Goal: Information Seeking & Learning: Learn about a topic

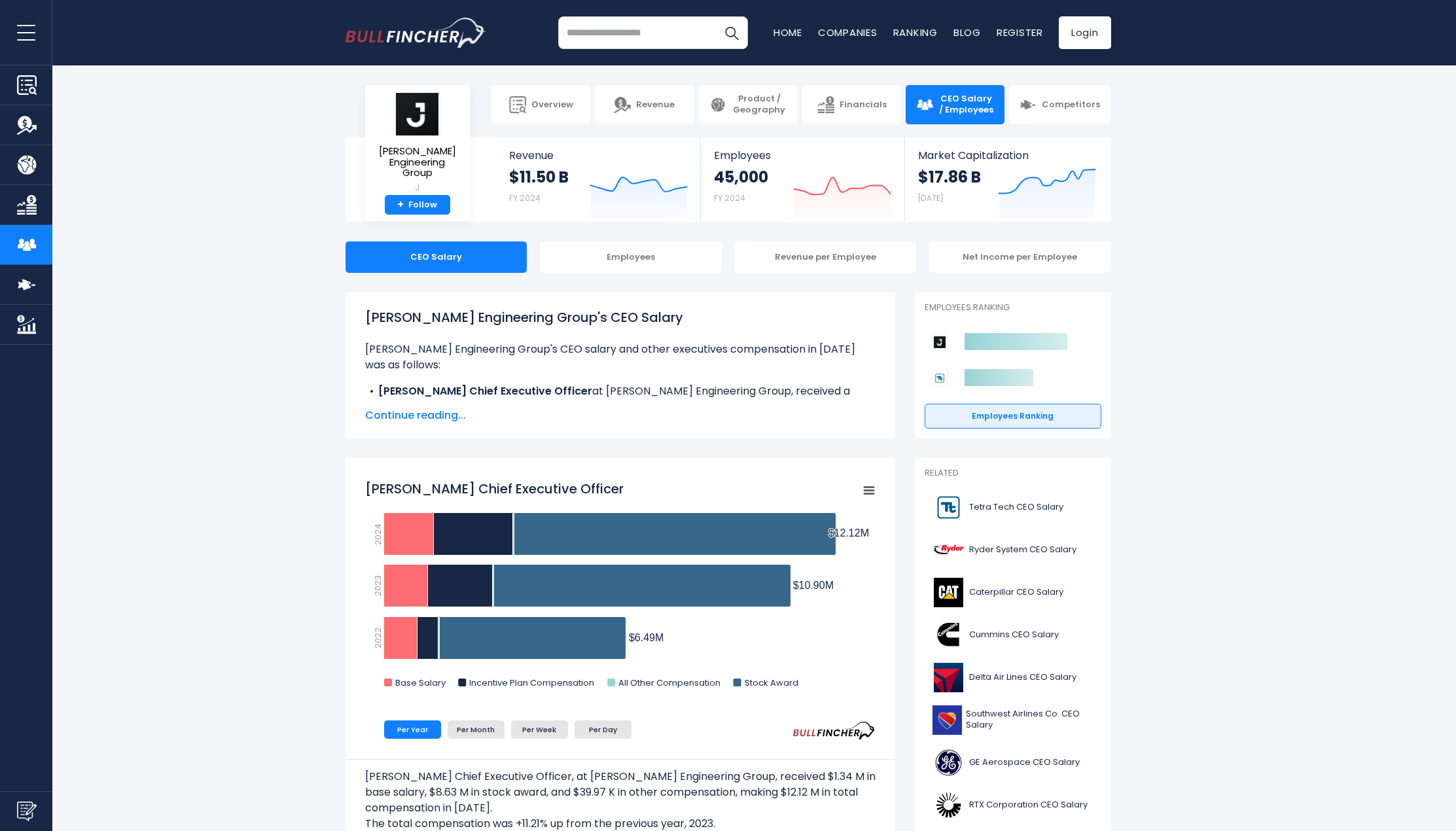
click at [375, 420] on span "Continue reading..." at bounding box center [620, 415] width 511 height 15
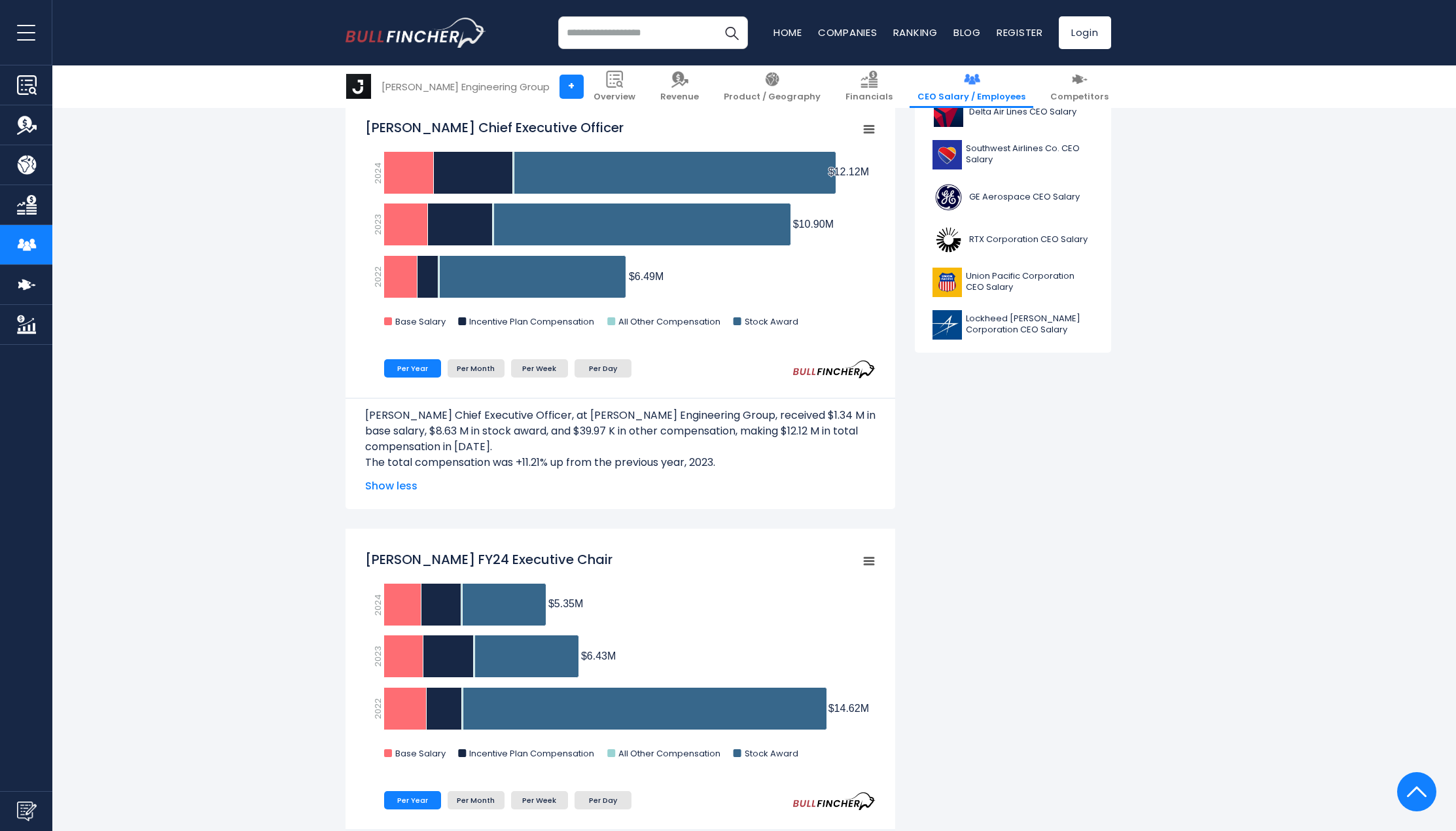
scroll to position [589, 0]
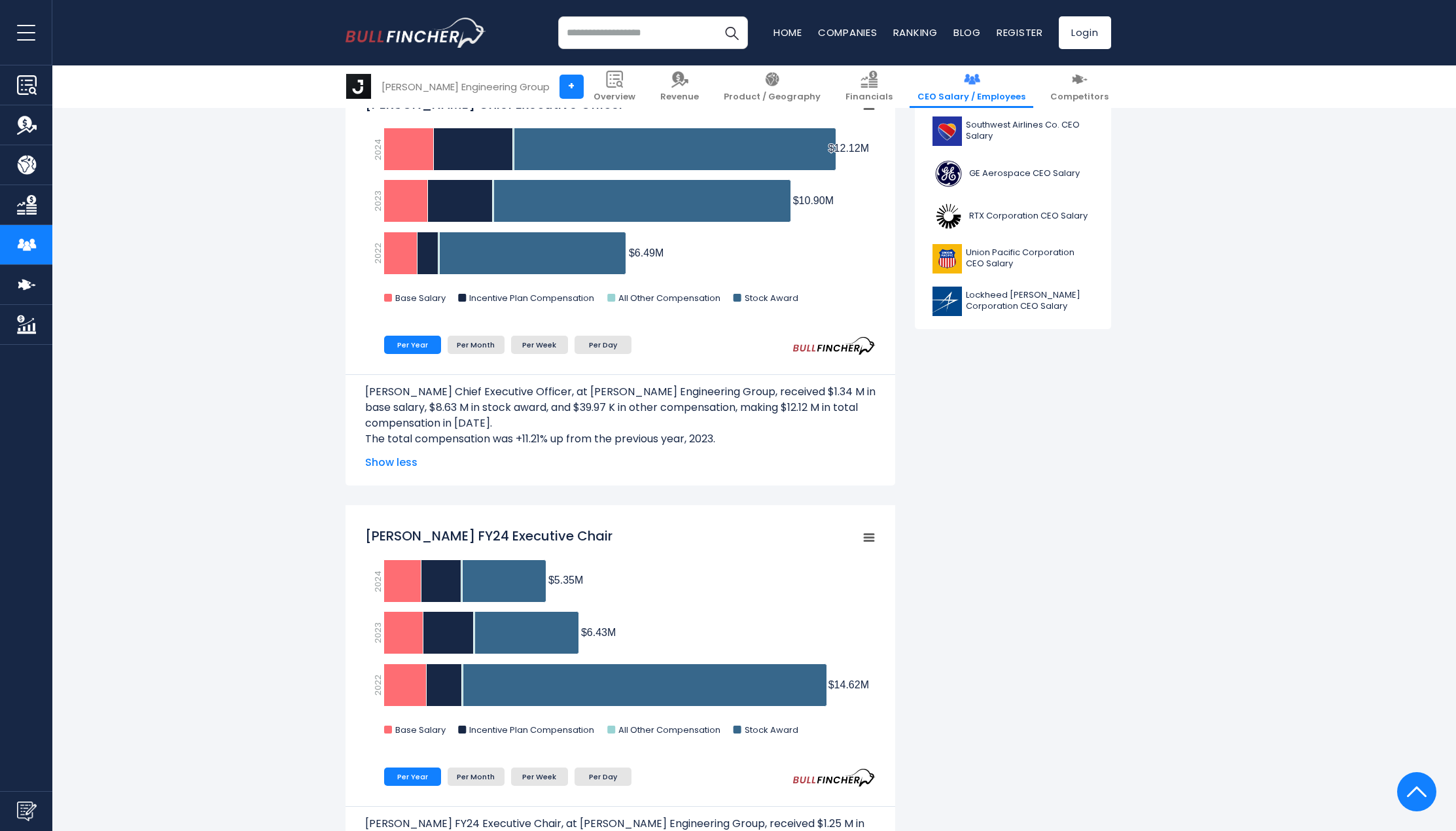
click at [403, 456] on span "Show less" at bounding box center [620, 462] width 511 height 15
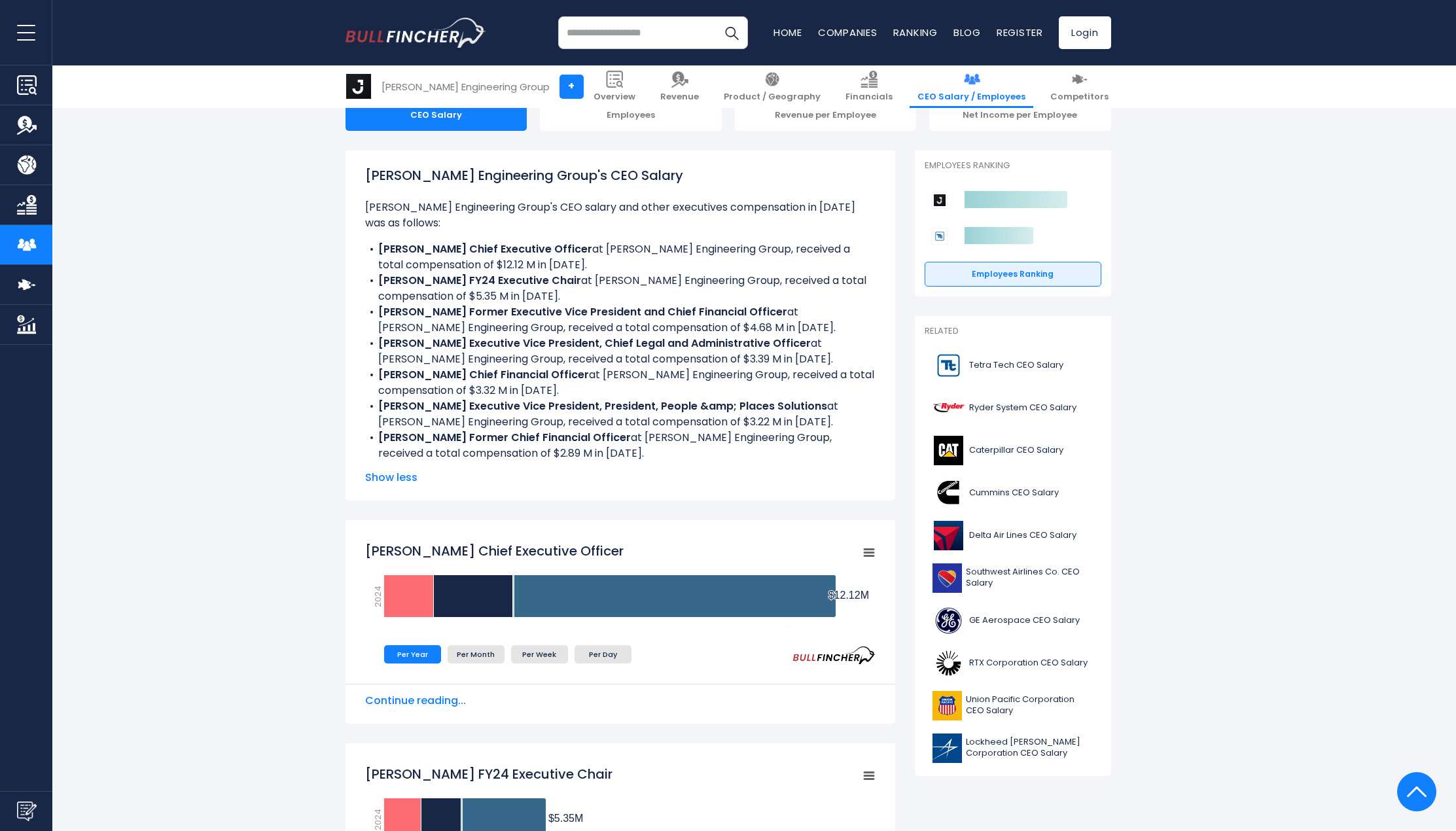
scroll to position [0, 0]
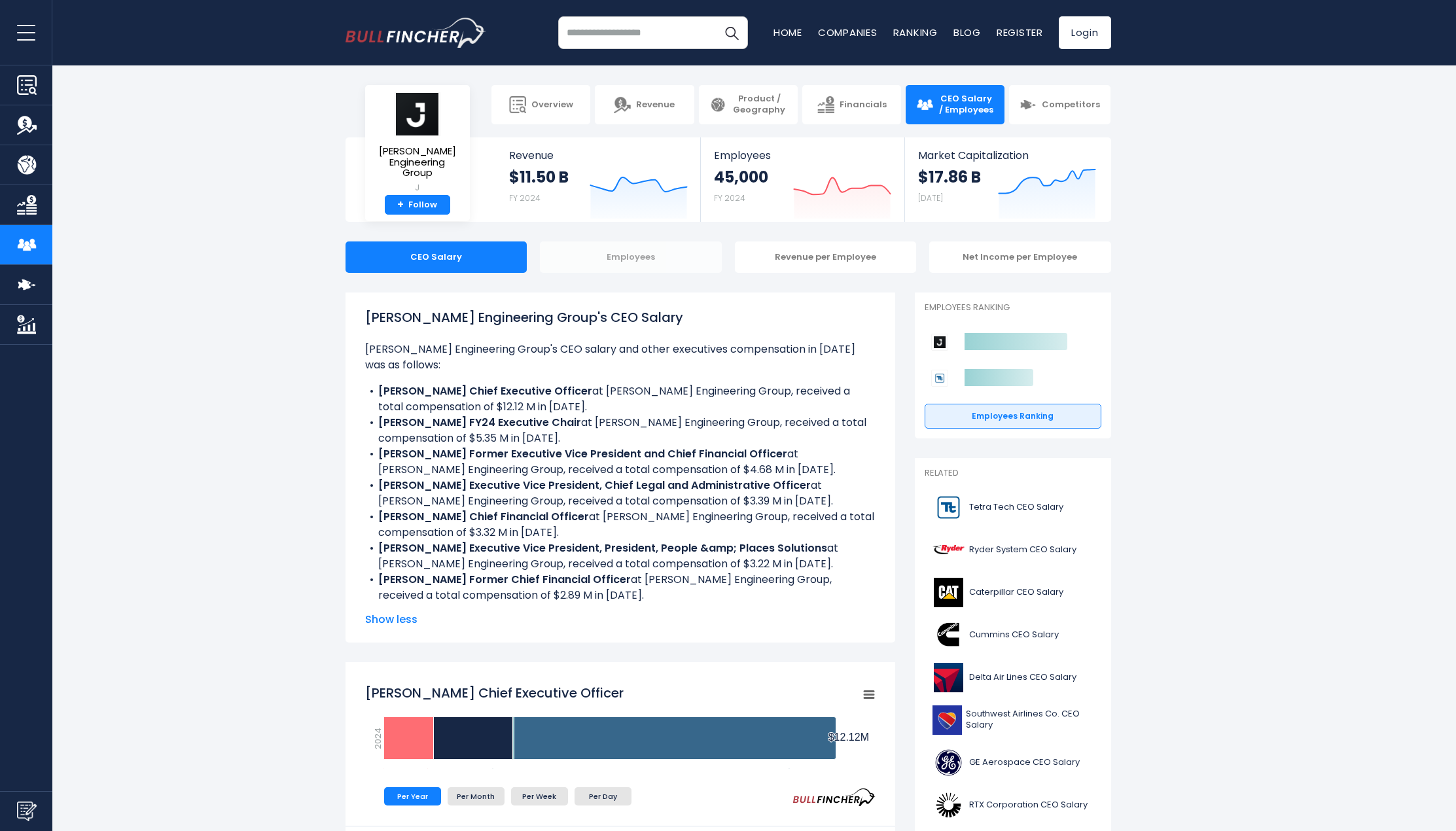
click at [684, 269] on div "Employees" at bounding box center [631, 257] width 182 height 32
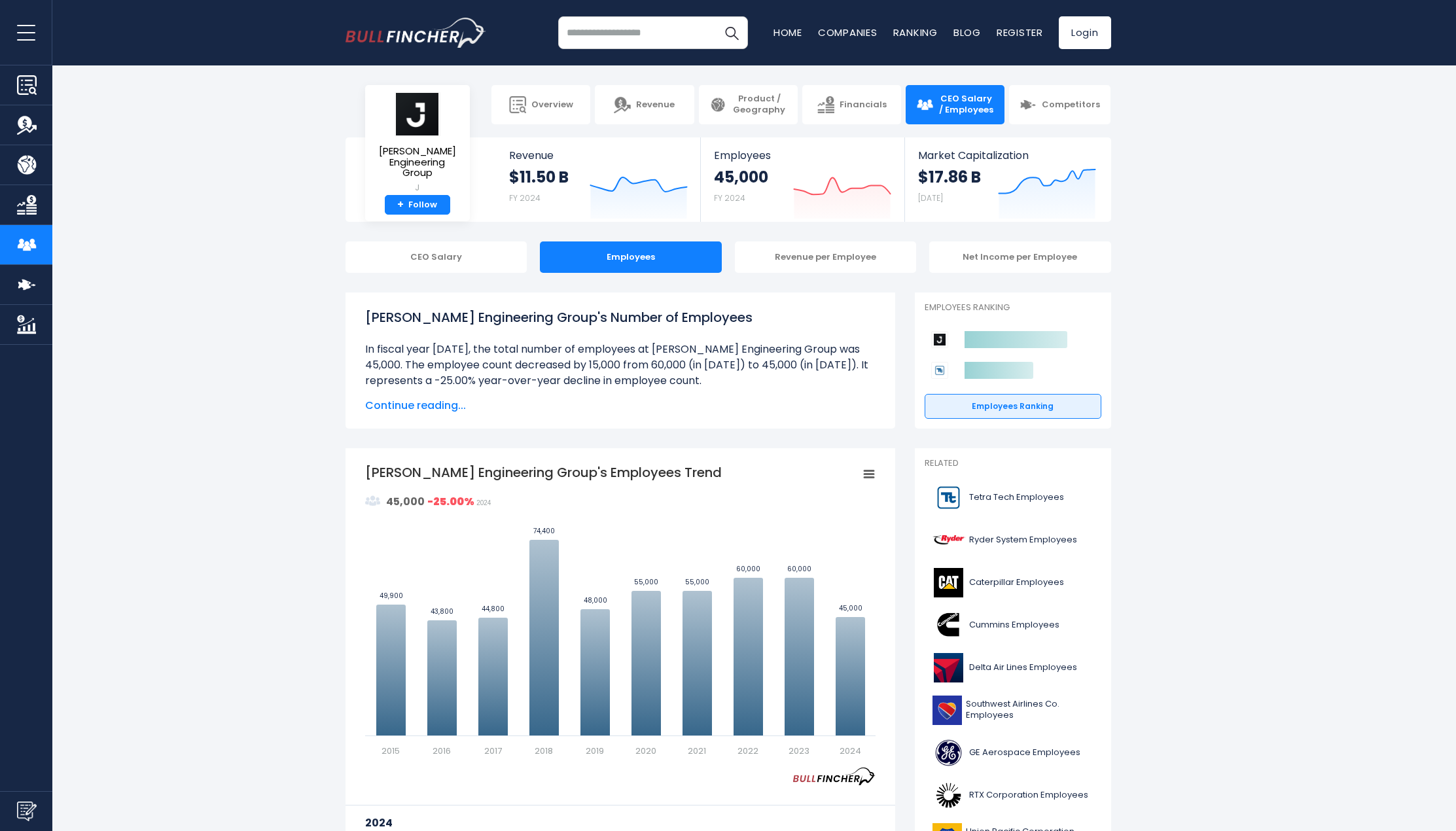
click at [382, 405] on span "Continue reading..." at bounding box center [620, 405] width 511 height 15
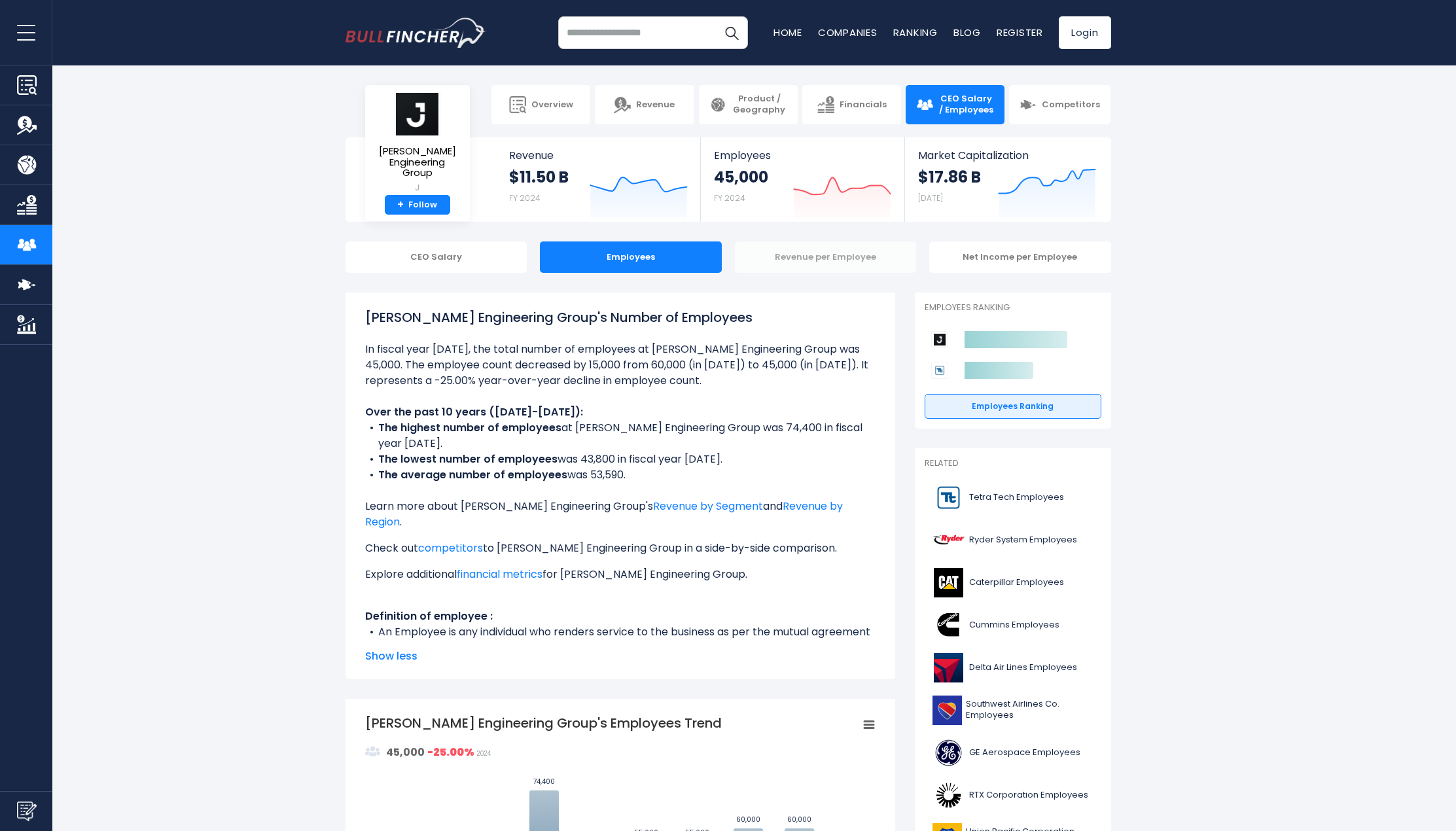
click at [814, 265] on div "Revenue per Employee" at bounding box center [826, 257] width 182 height 32
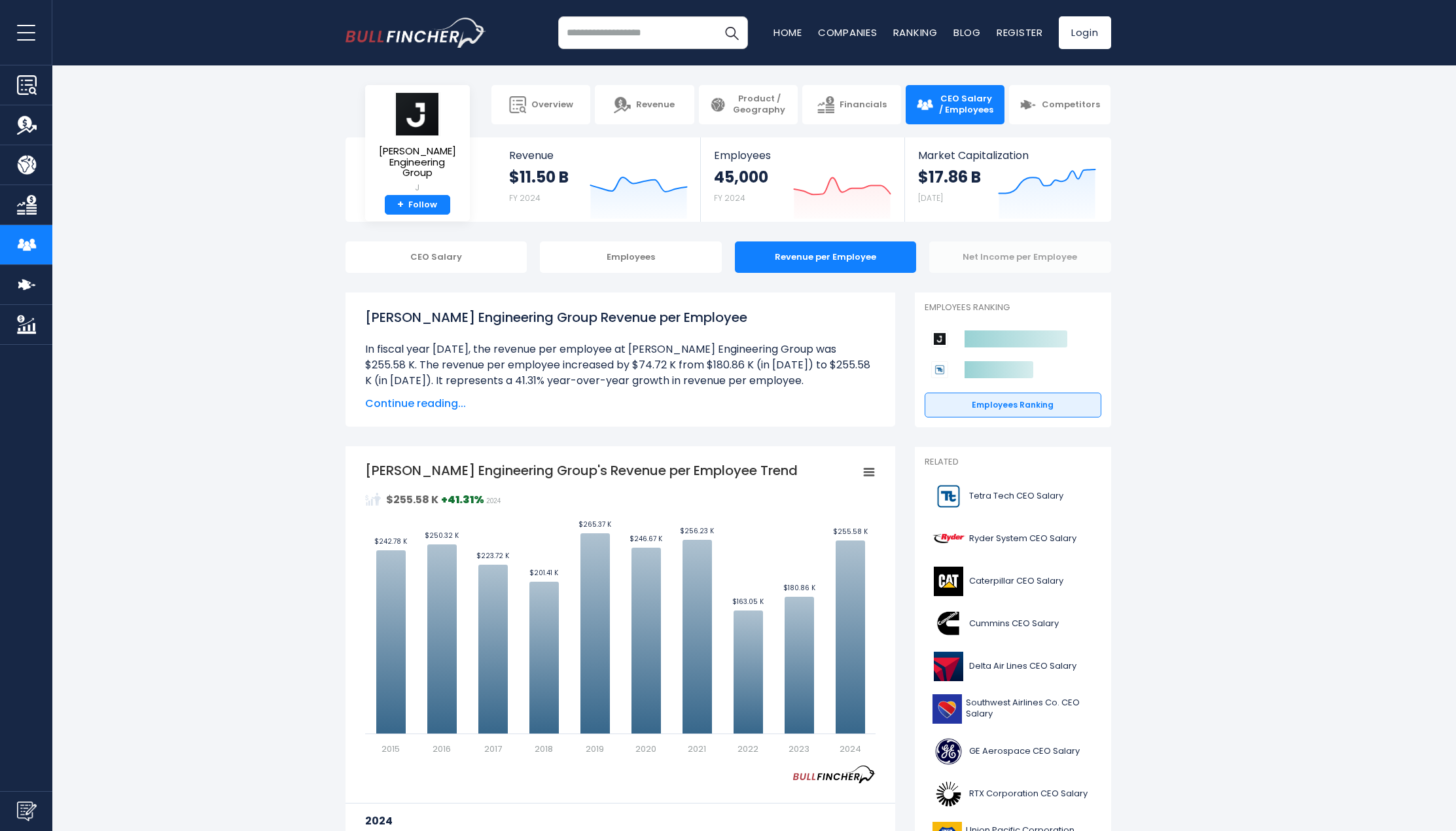
click at [1001, 269] on div "Net Income per Employee" at bounding box center [1020, 257] width 182 height 32
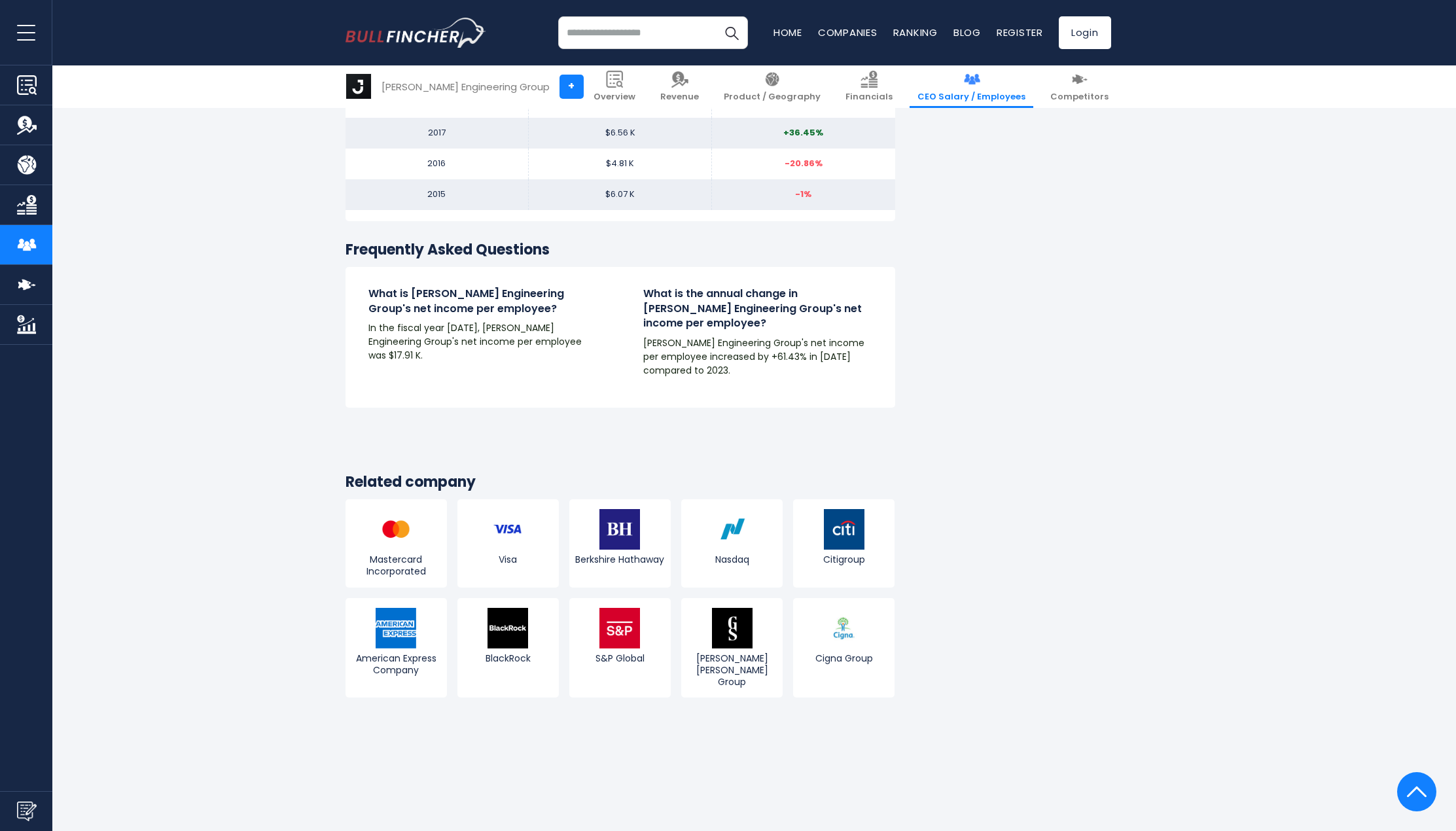
scroll to position [1964, 0]
